Goal: Information Seeking & Learning: Check status

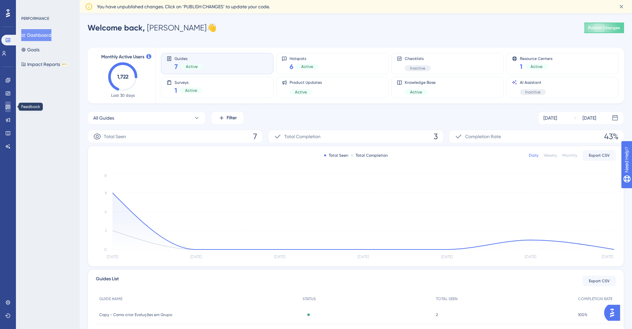
click at [7, 108] on icon at bounding box center [7, 106] width 5 height 5
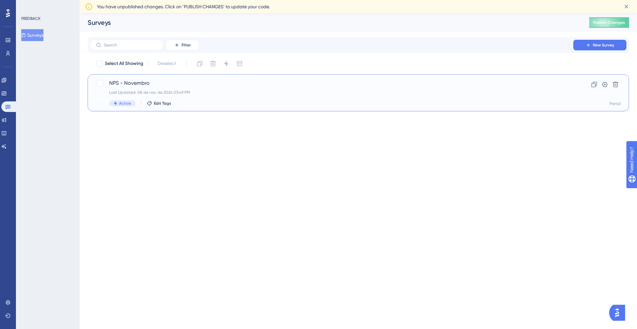
click at [190, 84] on span "NPS - Novembro" at bounding box center [331, 83] width 445 height 8
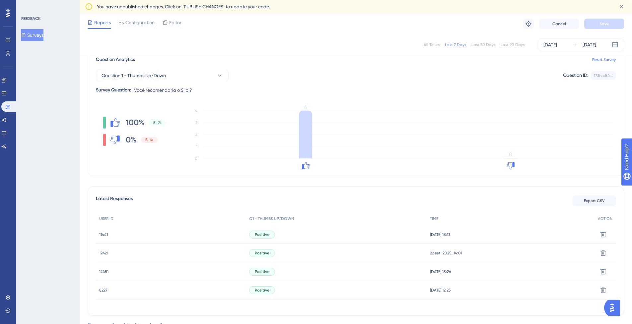
scroll to position [42, 0]
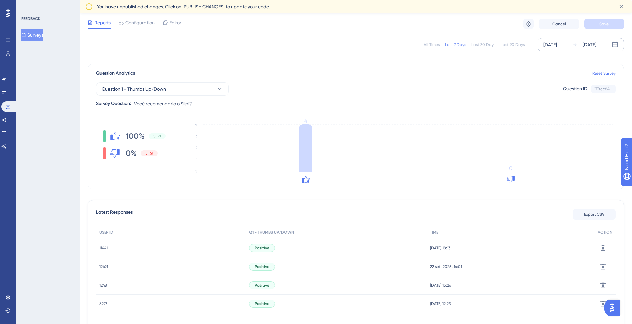
click at [553, 47] on div "[DATE]" at bounding box center [550, 45] width 14 height 8
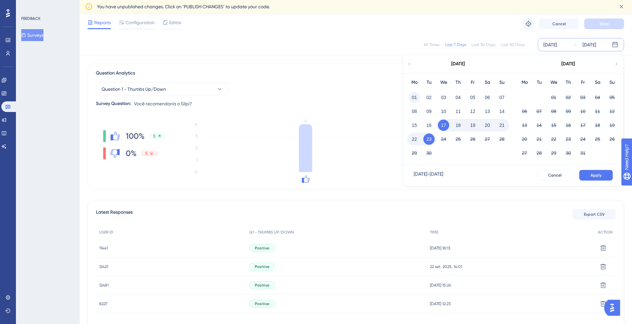
click at [410, 95] on button "01" at bounding box center [414, 97] width 11 height 11
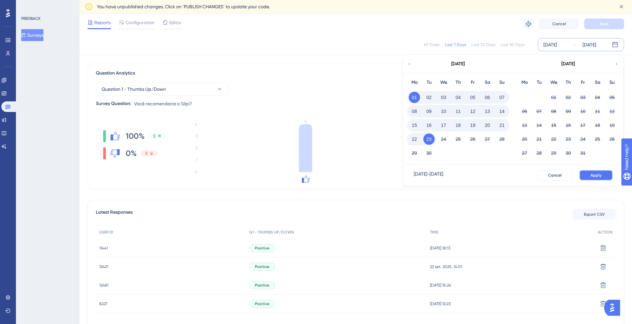
click at [593, 172] on button "Apply" at bounding box center [596, 175] width 34 height 11
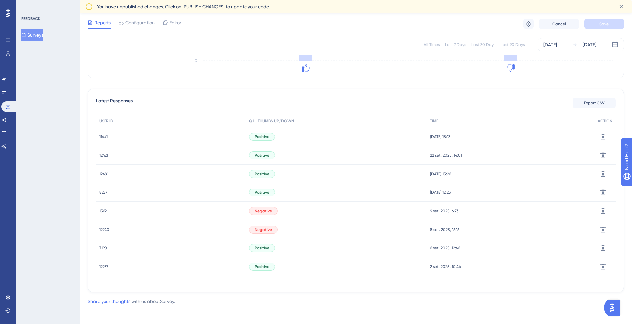
scroll to position [157, 0]
click at [103, 211] on span "1562" at bounding box center [103, 208] width 8 height 5
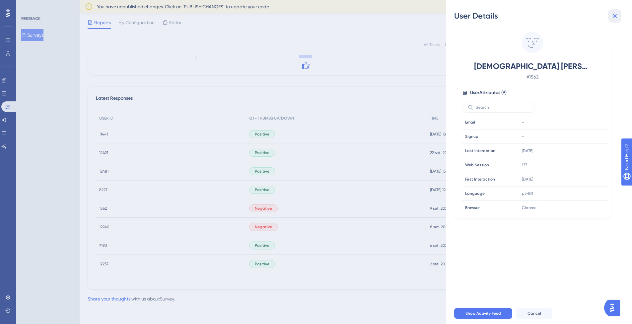
click at [615, 11] on button at bounding box center [614, 15] width 13 height 13
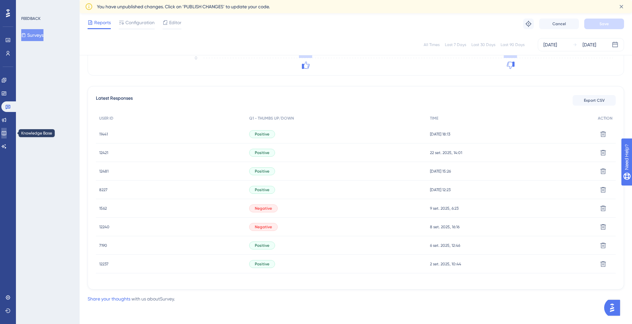
click at [6, 133] on icon at bounding box center [3, 133] width 5 height 5
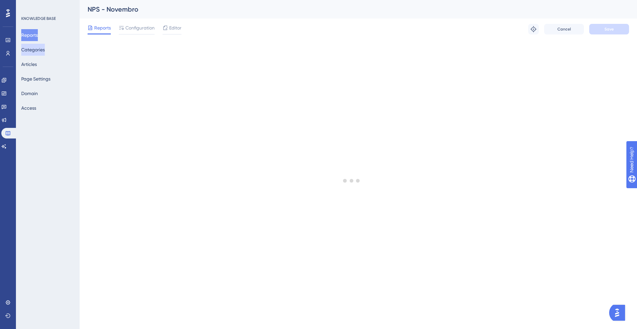
click at [34, 49] on button "Categories" at bounding box center [33, 50] width 24 height 12
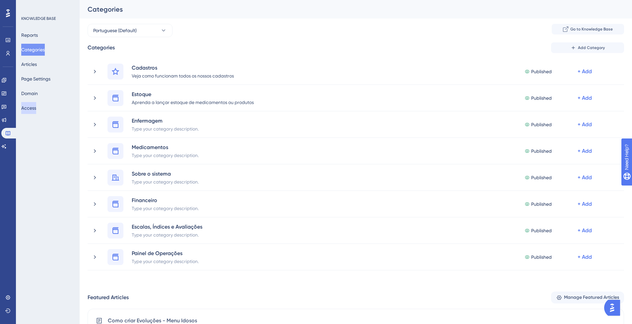
click at [31, 109] on button "Access" at bounding box center [28, 108] width 15 height 12
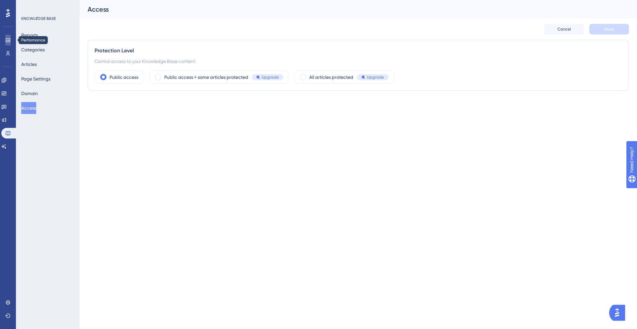
click at [8, 35] on link at bounding box center [7, 40] width 5 height 11
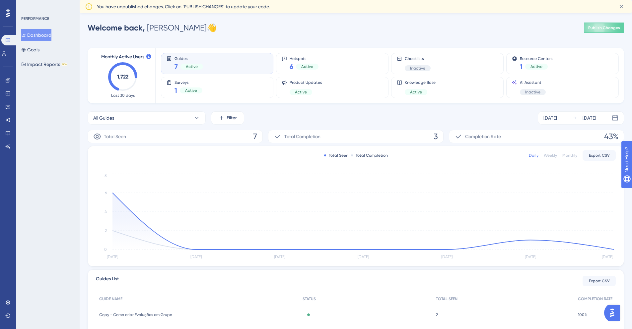
click at [196, 61] on div "Guides 7 Active" at bounding box center [188, 63] width 29 height 15
click at [203, 67] on div "Guides 7 Active" at bounding box center [217, 63] width 101 height 15
click at [216, 84] on div "Surveys 1 Active" at bounding box center [217, 87] width 101 height 15
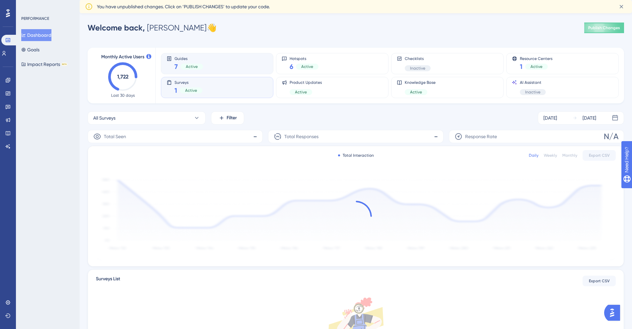
click at [215, 68] on div "Guides 7 Active" at bounding box center [217, 63] width 101 height 15
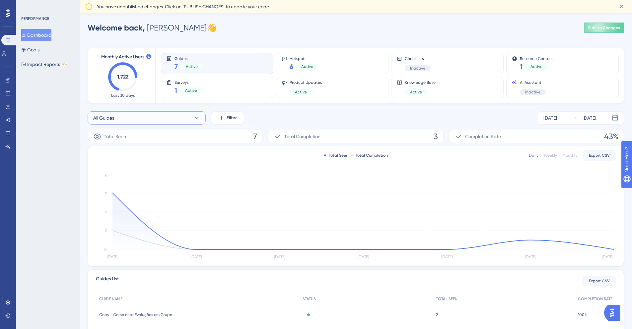
click at [185, 116] on button "All Guides" at bounding box center [147, 117] width 118 height 13
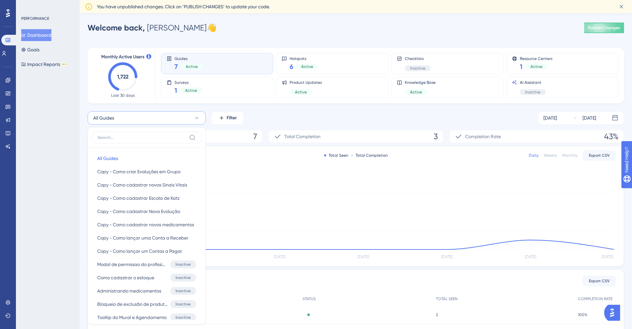
click at [280, 118] on div "All Guides All Guides All Guides Copy - Como criar Evoluções em Grupo Copy - Co…" at bounding box center [356, 117] width 536 height 13
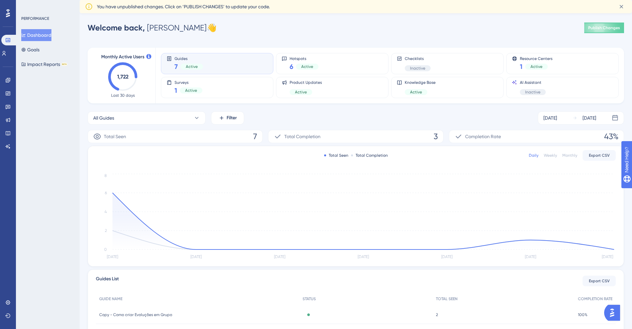
click at [277, 137] on icon at bounding box center [278, 137] width 8 height 8
drag, startPoint x: 278, startPoint y: 138, endPoint x: 320, endPoint y: 132, distance: 42.6
click at [278, 138] on icon at bounding box center [278, 137] width 8 height 8
click at [460, 137] on icon at bounding box center [458, 137] width 8 height 8
click at [490, 103] on div "Guides 7 Active Hotspots 6 Active Checklists Inactive Resource Centers 1 Active…" at bounding box center [386, 76] width 450 height 56
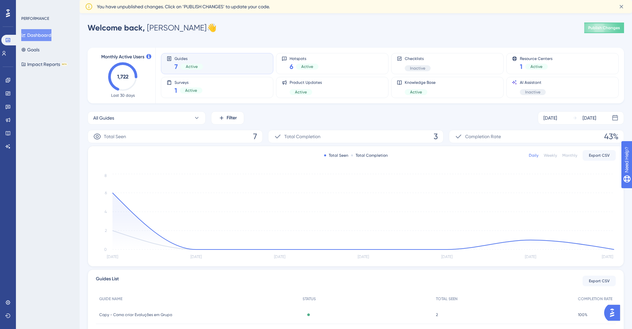
drag, startPoint x: 455, startPoint y: 123, endPoint x: 448, endPoint y: 110, distance: 15.3
click at [455, 124] on div "All Guides Filter [DATE] [DATE]" at bounding box center [356, 117] width 536 height 13
click at [426, 79] on div "Knowledge Base Active" at bounding box center [447, 87] width 112 height 21
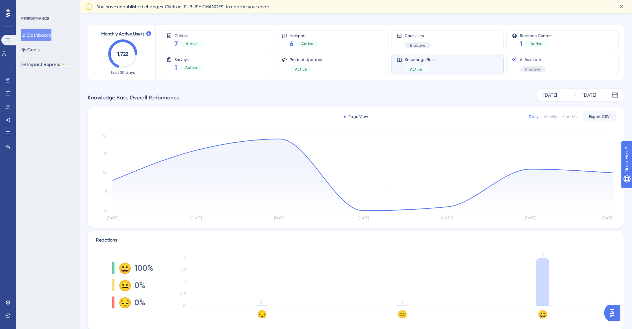
scroll to position [45, 0]
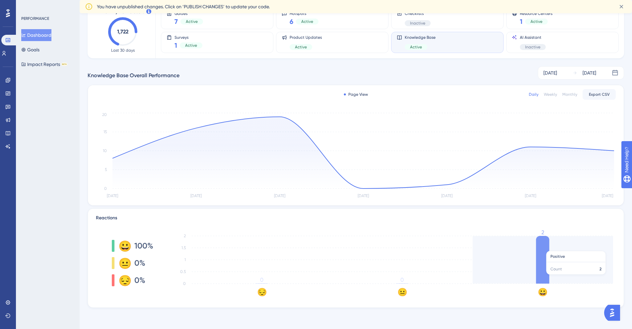
click at [540, 248] on icon at bounding box center [542, 260] width 13 height 48
click at [538, 257] on icon at bounding box center [542, 260] width 13 height 48
drag, startPoint x: 554, startPoint y: 256, endPoint x: 556, endPoint y: 260, distance: 5.2
click at [554, 256] on icon "😔 😐 😀 0 0.5 1 1.5 2 0 0 2" at bounding box center [392, 263] width 447 height 66
click at [598, 256] on icon "😔 😐 😀 0 0.5 1 1.5 2 0 0 2" at bounding box center [392, 263] width 447 height 66
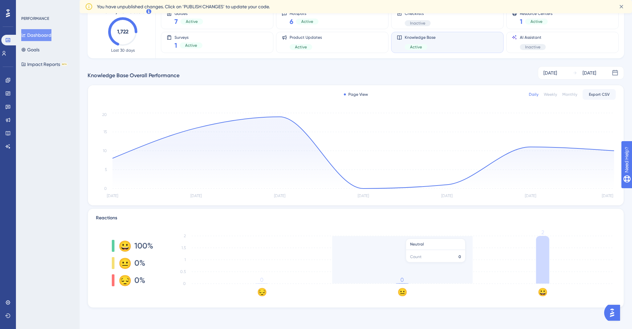
click at [403, 266] on icon "😔 😐 😀 0 0.5 1 1.5 2 0 0 2" at bounding box center [392, 263] width 447 height 66
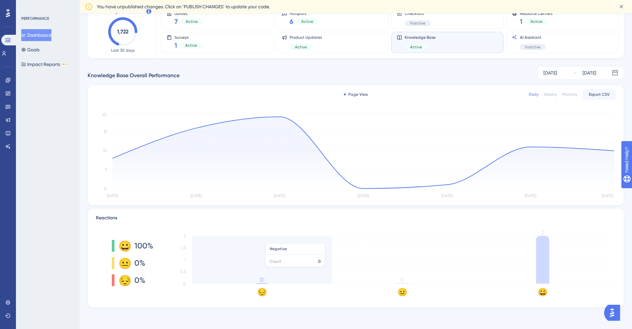
click at [291, 268] on icon "😔 😐 😀 0 0.5 1 1.5 2 0 0 2" at bounding box center [392, 263] width 447 height 66
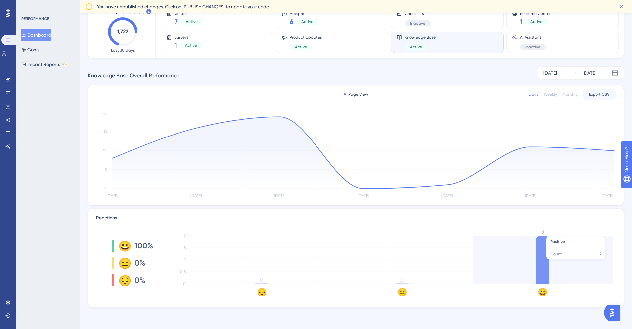
click at [545, 263] on icon at bounding box center [542, 260] width 13 height 48
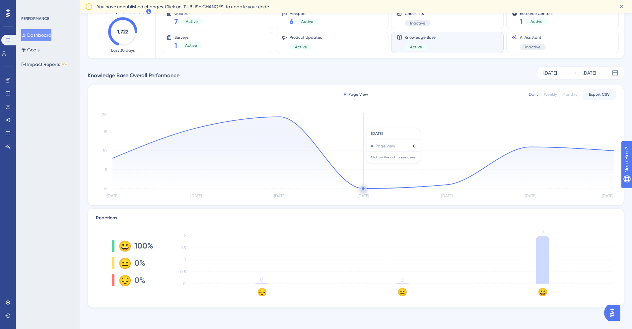
scroll to position [5, 0]
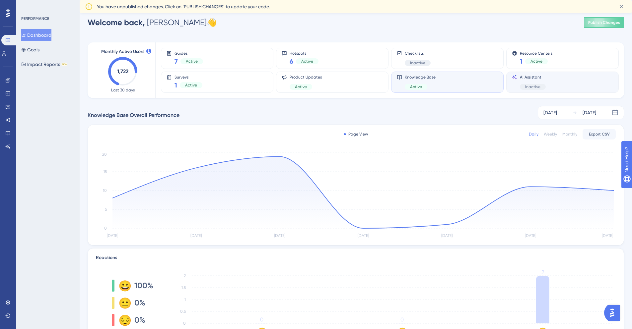
click at [520, 80] on div "AI Assistant Inactive" at bounding box center [533, 82] width 26 height 15
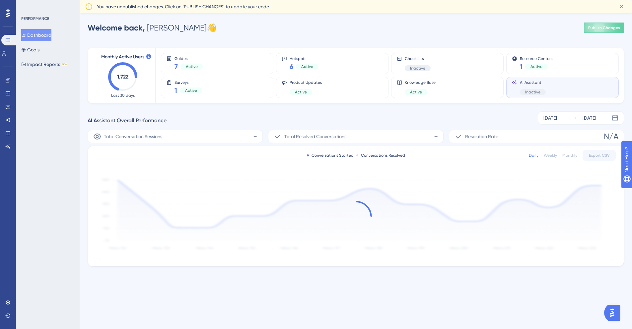
scroll to position [0, 0]
click at [520, 63] on div "Resource Centers 1 Active" at bounding box center [567, 63] width 103 height 15
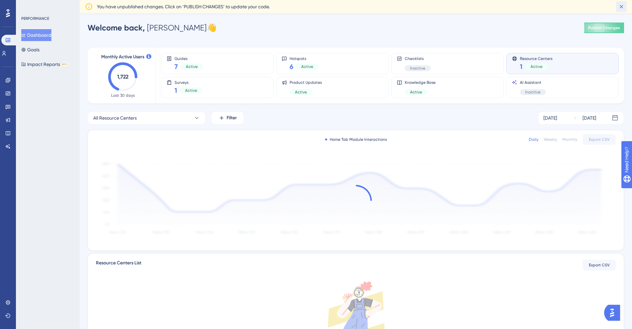
click at [621, 9] on icon at bounding box center [621, 6] width 7 height 7
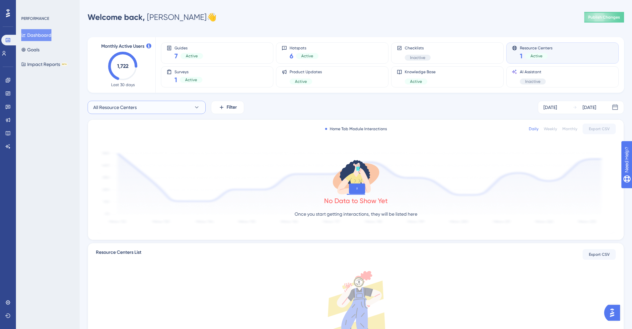
click at [159, 101] on button "All Resource Centers" at bounding box center [147, 107] width 118 height 13
click at [162, 105] on button "All Resource Centers" at bounding box center [147, 107] width 118 height 13
click at [194, 51] on div "7 Active" at bounding box center [188, 55] width 29 height 9
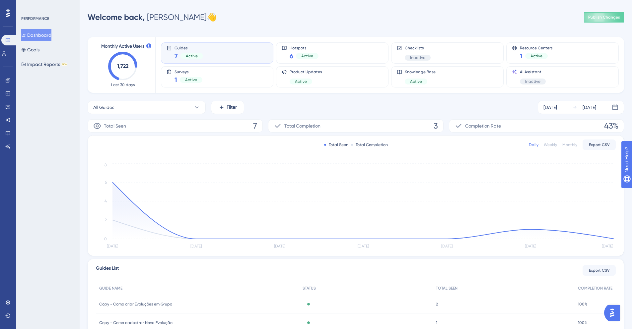
click at [195, 51] on div "Guides 7 Active" at bounding box center [188, 52] width 29 height 15
click at [205, 68] on div "Surveys 1 Active" at bounding box center [217, 76] width 112 height 21
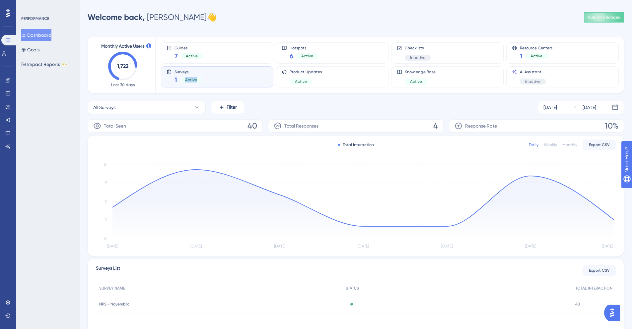
drag, startPoint x: 207, startPoint y: 77, endPoint x: 200, endPoint y: 68, distance: 11.3
click at [207, 77] on div "Surveys 1 Active" at bounding box center [217, 76] width 101 height 15
click at [360, 59] on div "Hotspots 6 Active" at bounding box center [332, 52] width 101 height 15
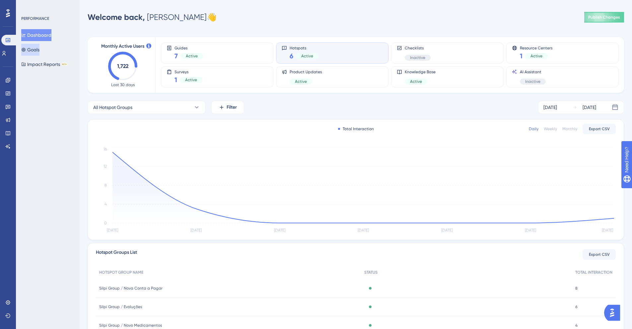
click at [39, 51] on button "Goals" at bounding box center [30, 50] width 18 height 12
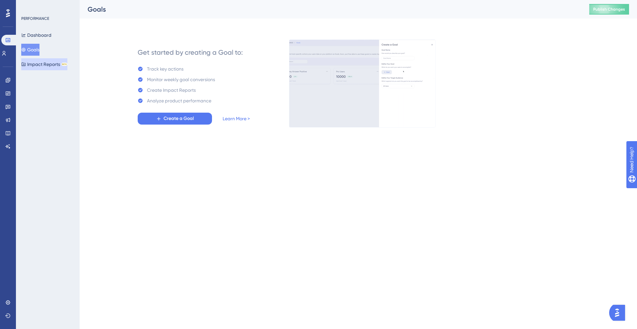
click at [48, 67] on button "Impact Reports BETA" at bounding box center [44, 64] width 46 height 12
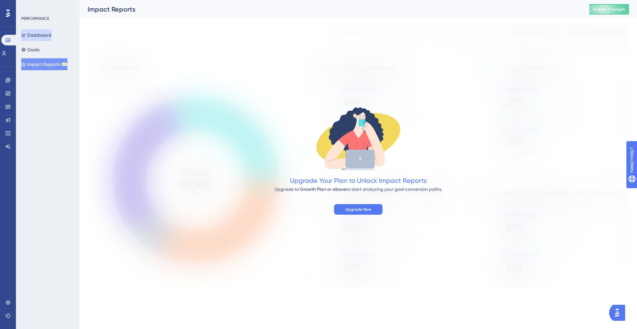
drag, startPoint x: 39, startPoint y: 33, endPoint x: 63, endPoint y: 3, distance: 38.5
click at [39, 34] on button "Dashboard" at bounding box center [36, 35] width 30 height 12
